Goal: Information Seeking & Learning: Find specific fact

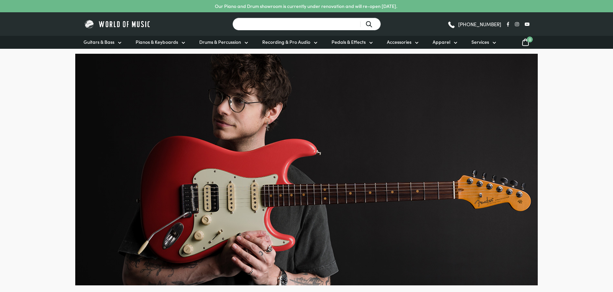
click at [268, 25] on input "Search for a product ..." at bounding box center [306, 24] width 148 height 13
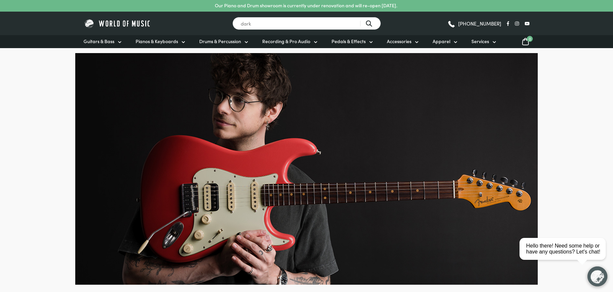
scroll to position [1, 0]
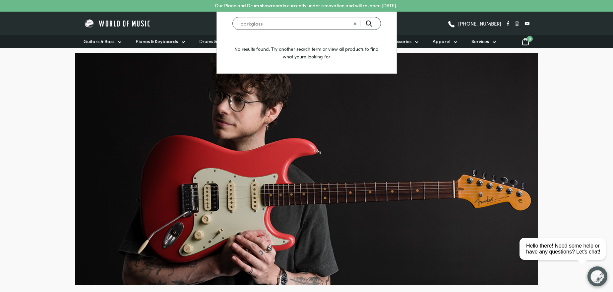
type input "darkglass"
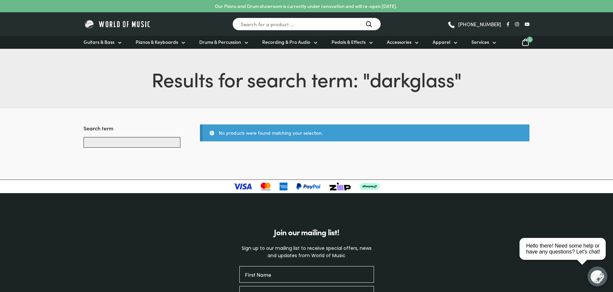
click at [126, 144] on input "Search products..." at bounding box center [131, 142] width 97 height 11
type input "anagram"
